Goal: Information Seeking & Learning: Learn about a topic

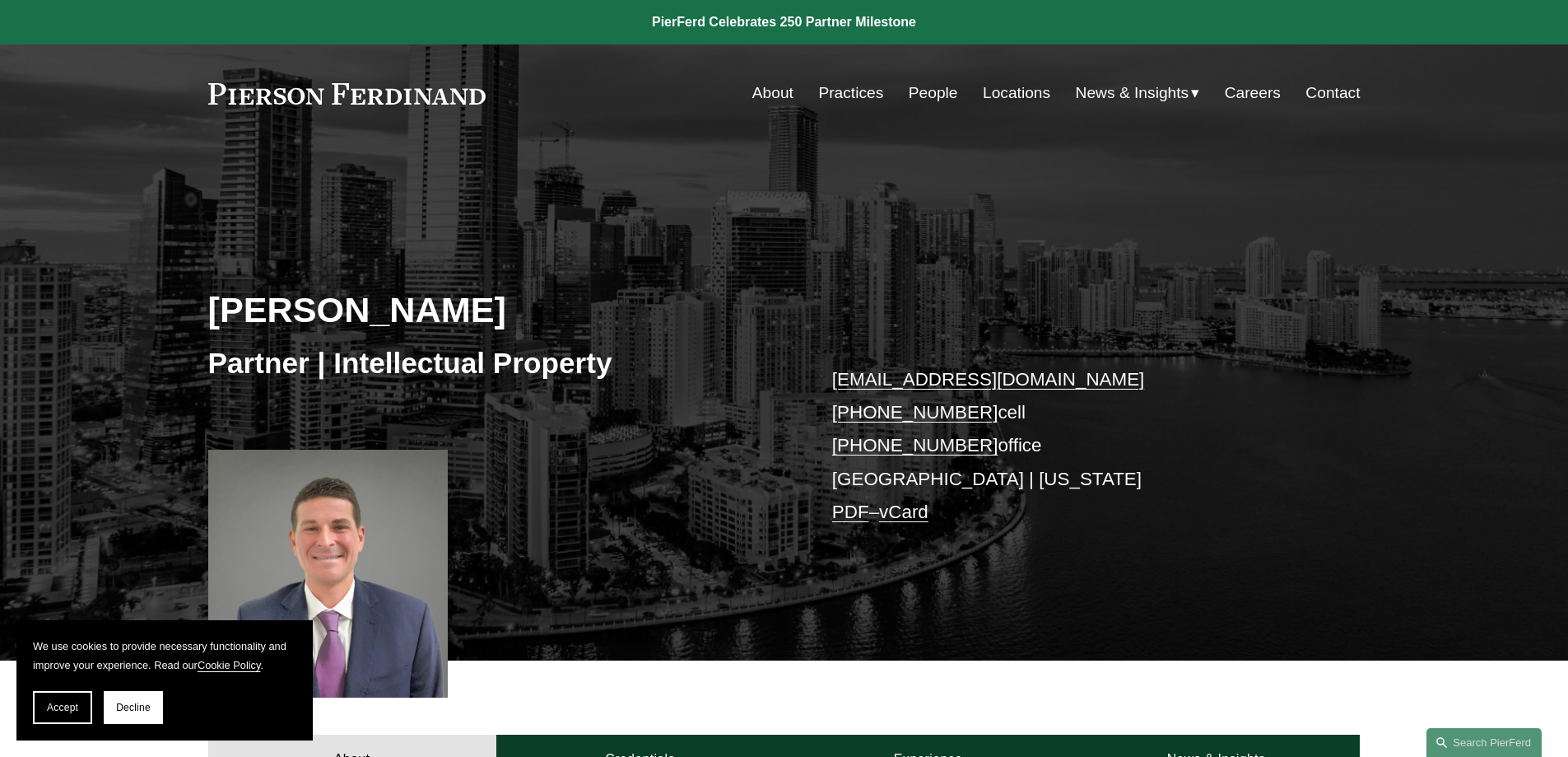
click at [934, 91] on link "People" at bounding box center [933, 93] width 49 height 32
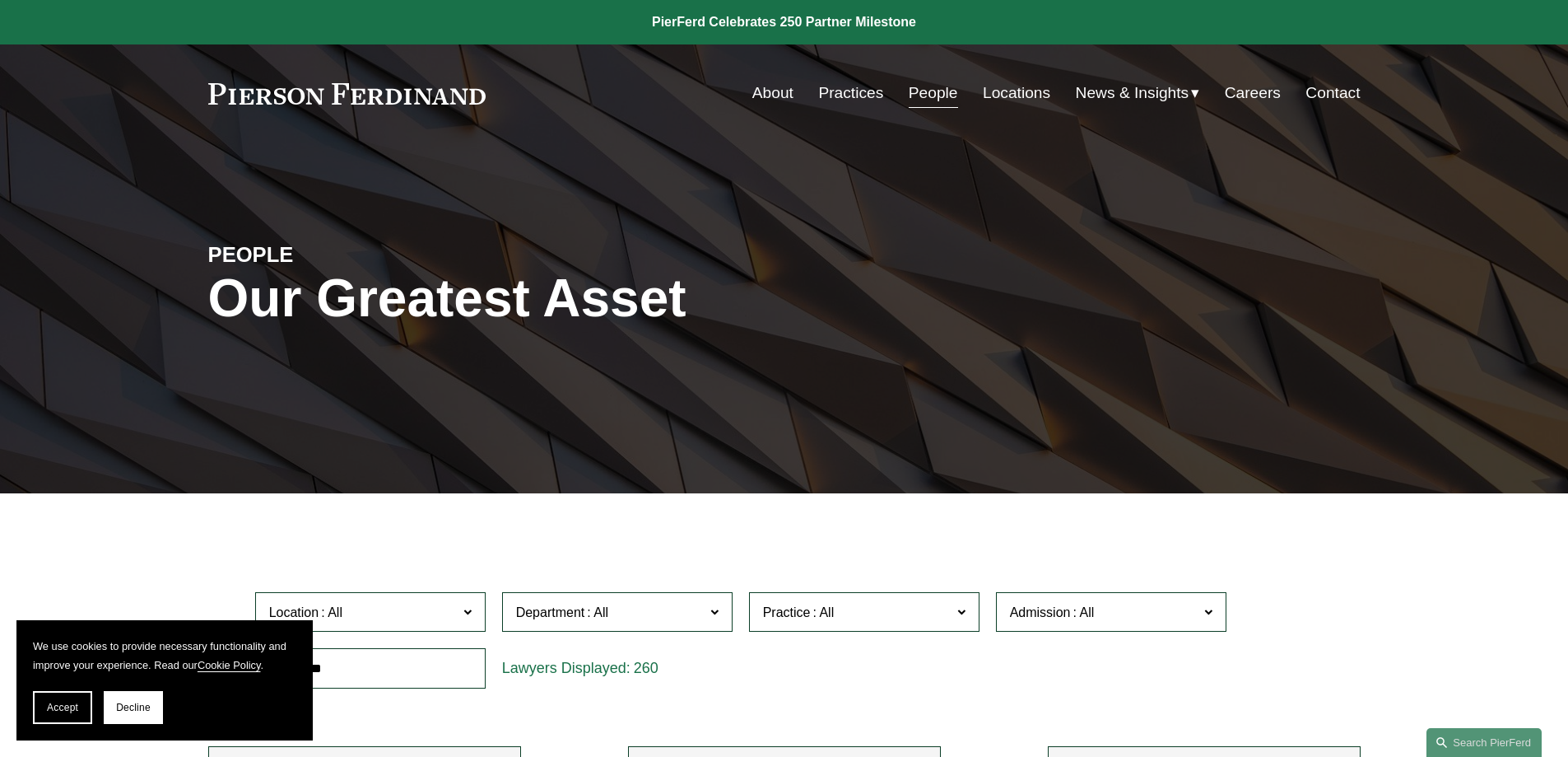
click at [768, 92] on link "About" at bounding box center [773, 93] width 42 height 32
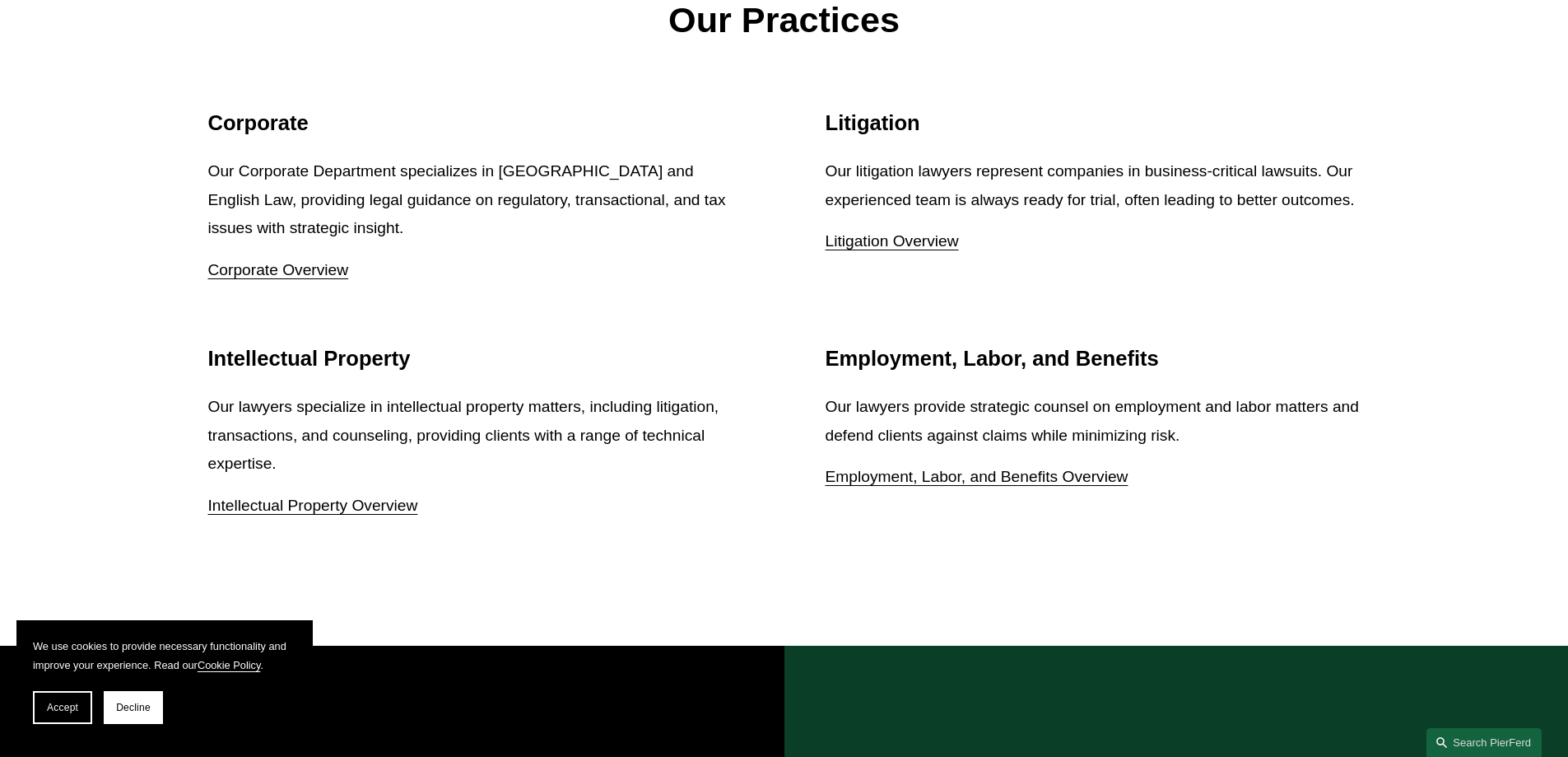
scroll to position [2306, 0]
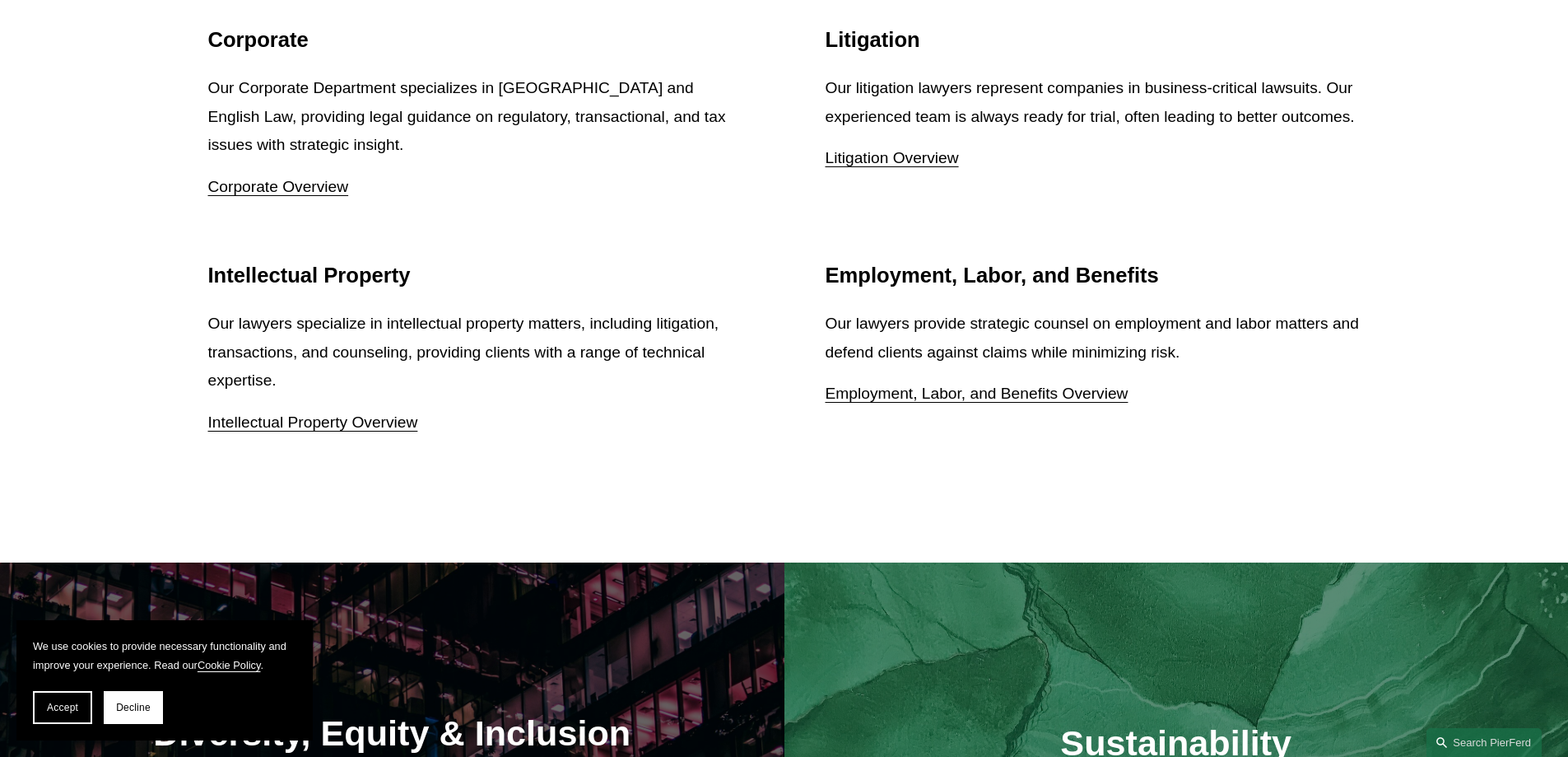
click at [307, 425] on link "Intellectual Property Overview" at bounding box center [313, 422] width 210 height 17
